Goal: Transaction & Acquisition: Download file/media

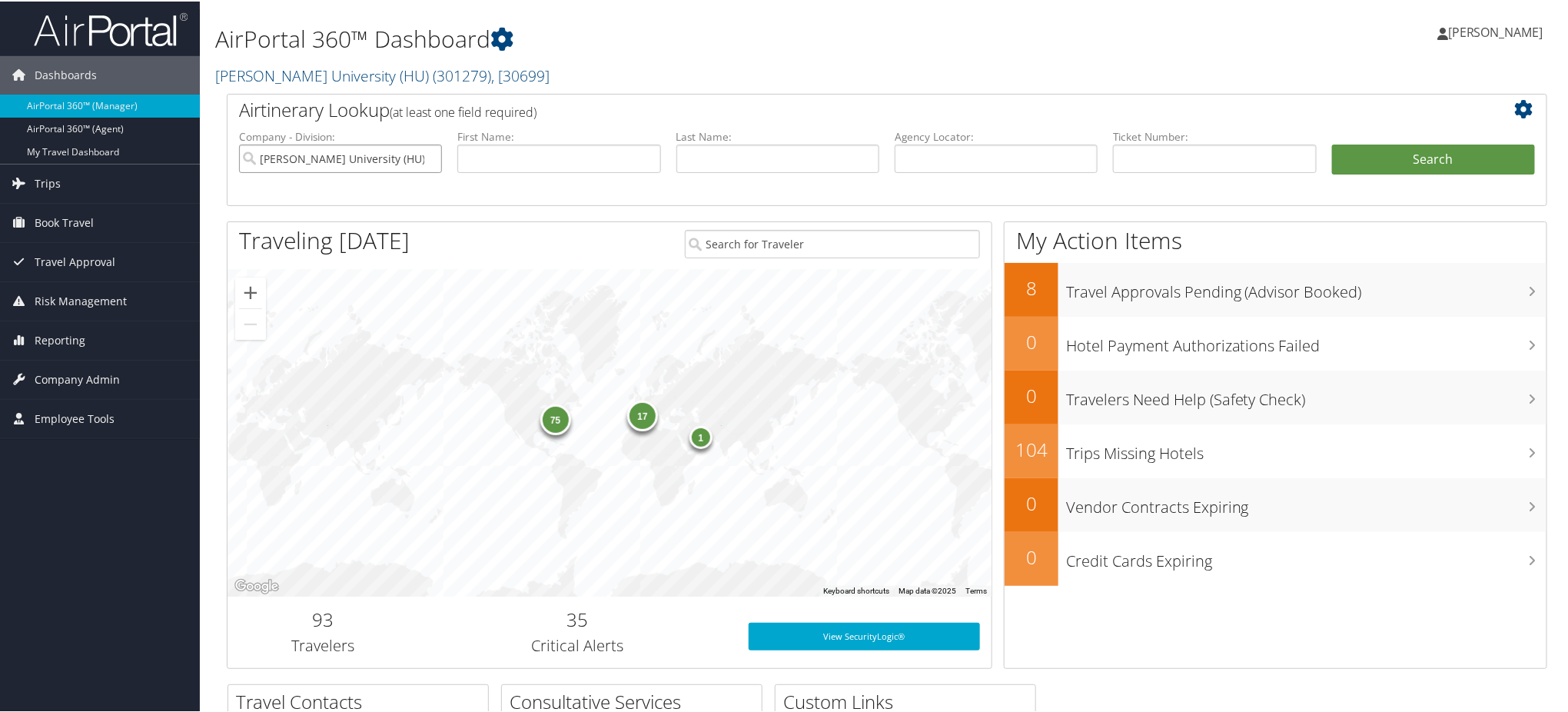
click at [430, 155] on input "Howard University (HU)" at bounding box center [341, 157] width 203 height 29
click at [998, 159] on input "text" at bounding box center [996, 157] width 203 height 29
paste input "DLM447"
type input "DLM447"
click at [1404, 151] on button "Search" at bounding box center [1433, 158] width 203 height 31
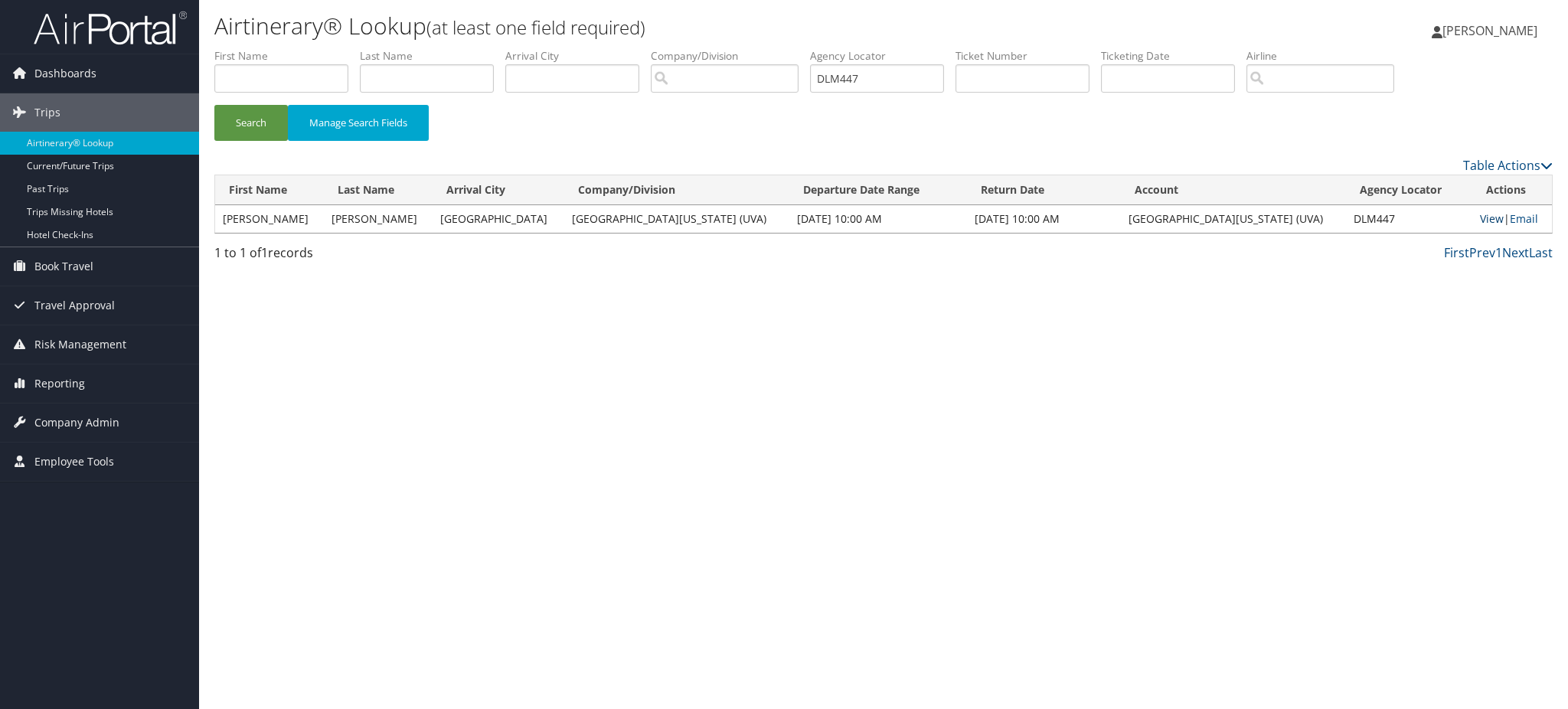
click at [1480, 219] on link "View" at bounding box center [1491, 219] width 24 height 14
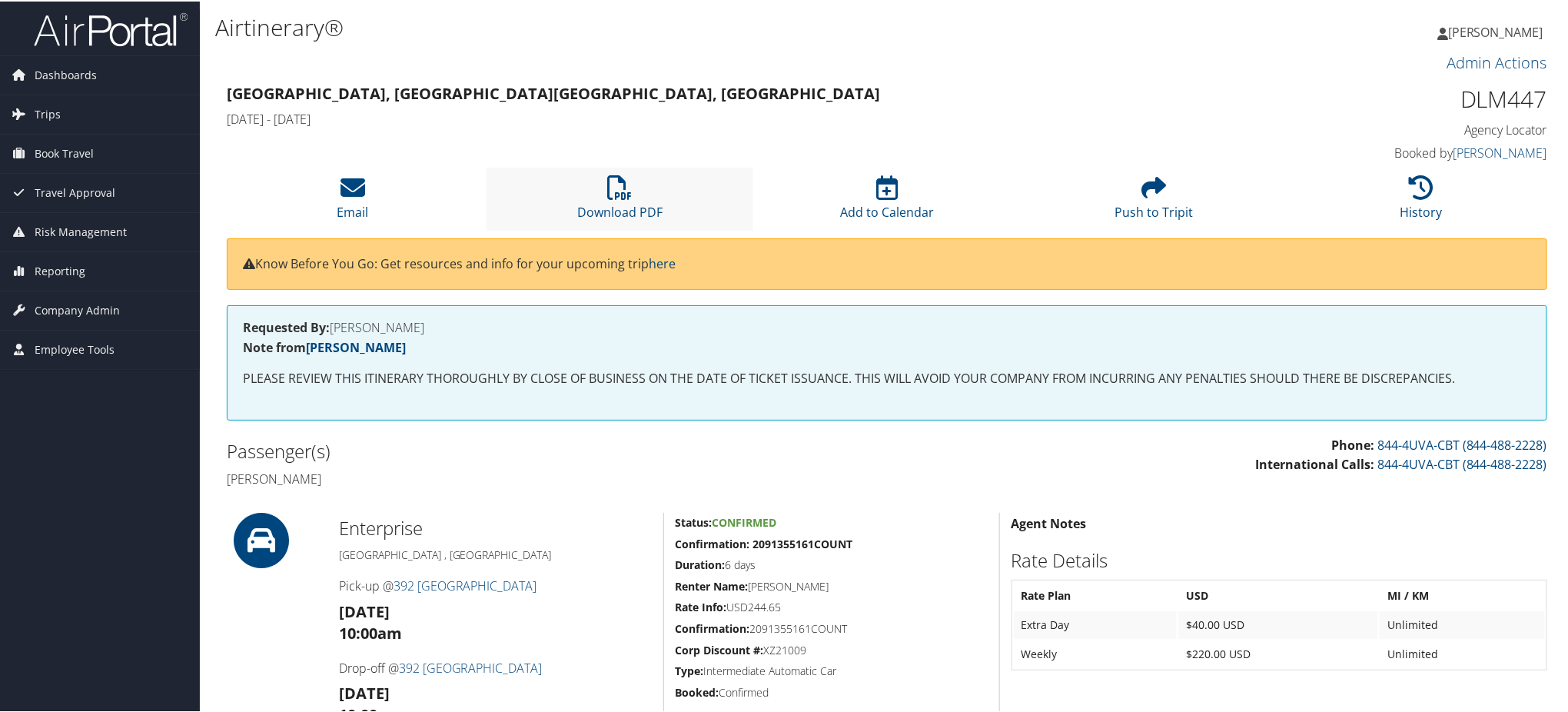
click at [626, 201] on li "Download PDF" at bounding box center [620, 197] width 268 height 63
